Goal: Information Seeking & Learning: Learn about a topic

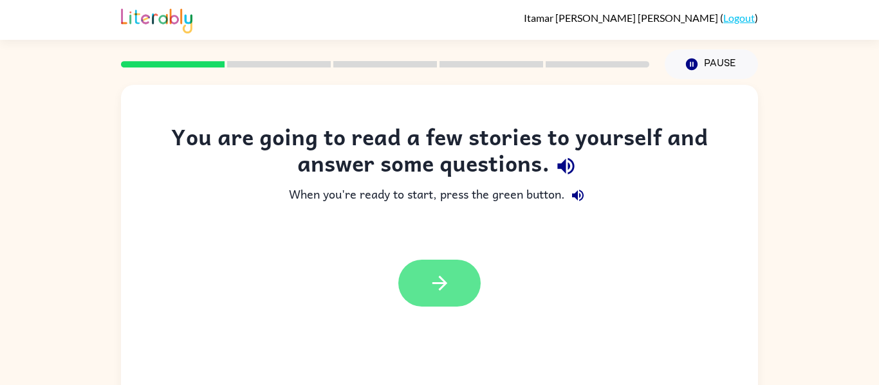
click at [456, 283] on button "button" at bounding box center [439, 283] width 82 height 47
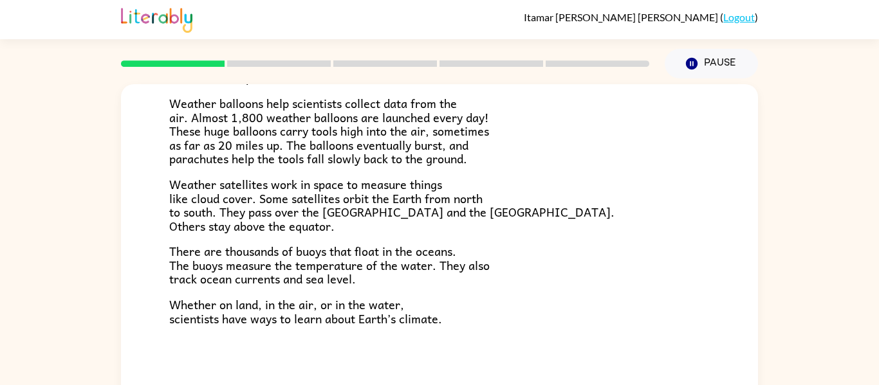
scroll to position [67, 0]
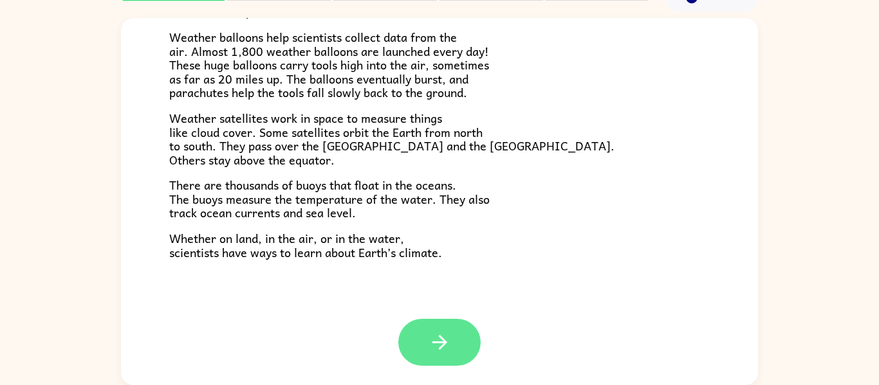
click at [422, 353] on button "button" at bounding box center [439, 342] width 82 height 47
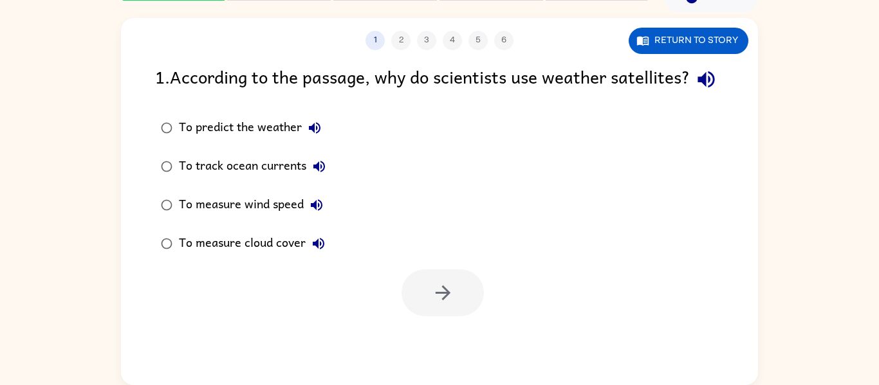
scroll to position [0, 0]
click at [795, 135] on div "1 2 3 4 5 6 Return to story 1 . According to the passage, why do scientists use…" at bounding box center [439, 198] width 879 height 373
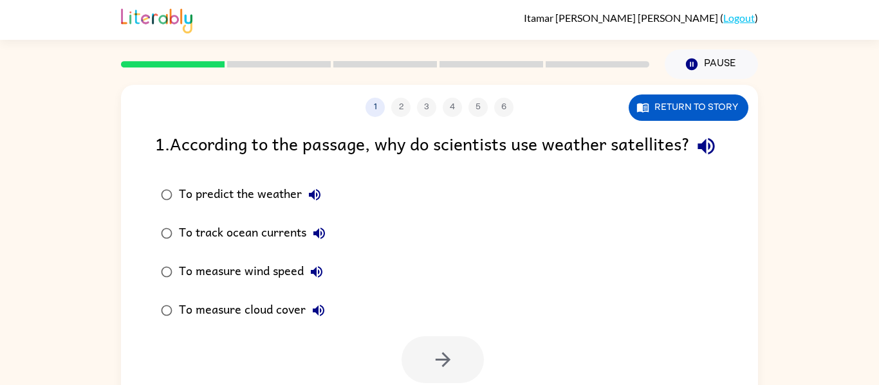
click at [157, 18] on img at bounding box center [156, 19] width 71 height 28
